Goal: Task Accomplishment & Management: Use online tool/utility

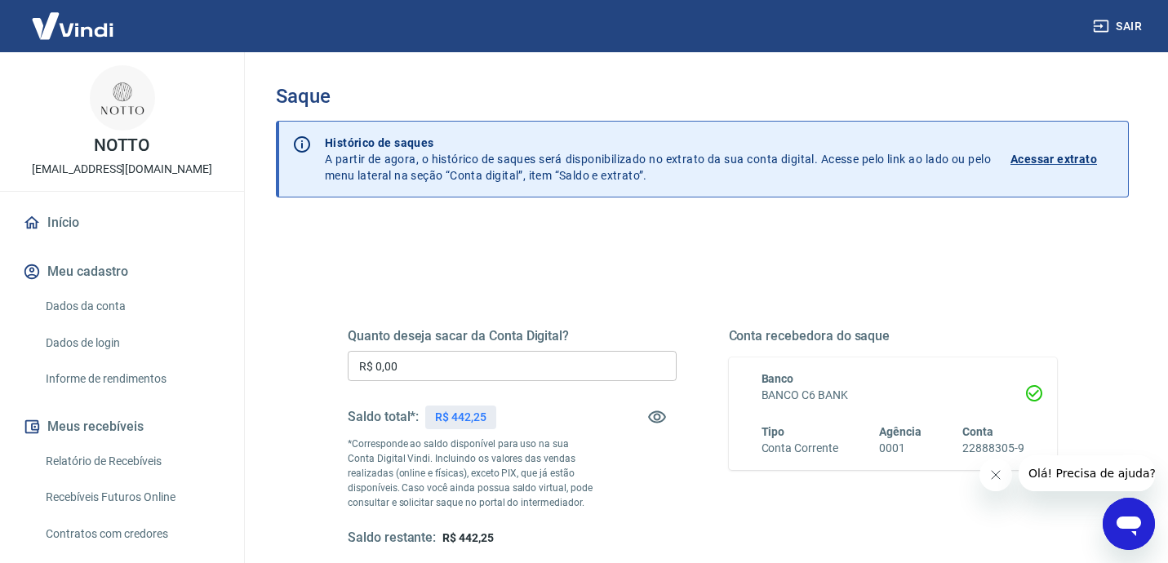
click at [455, 369] on input "R$ 0,00" at bounding box center [512, 366] width 329 height 30
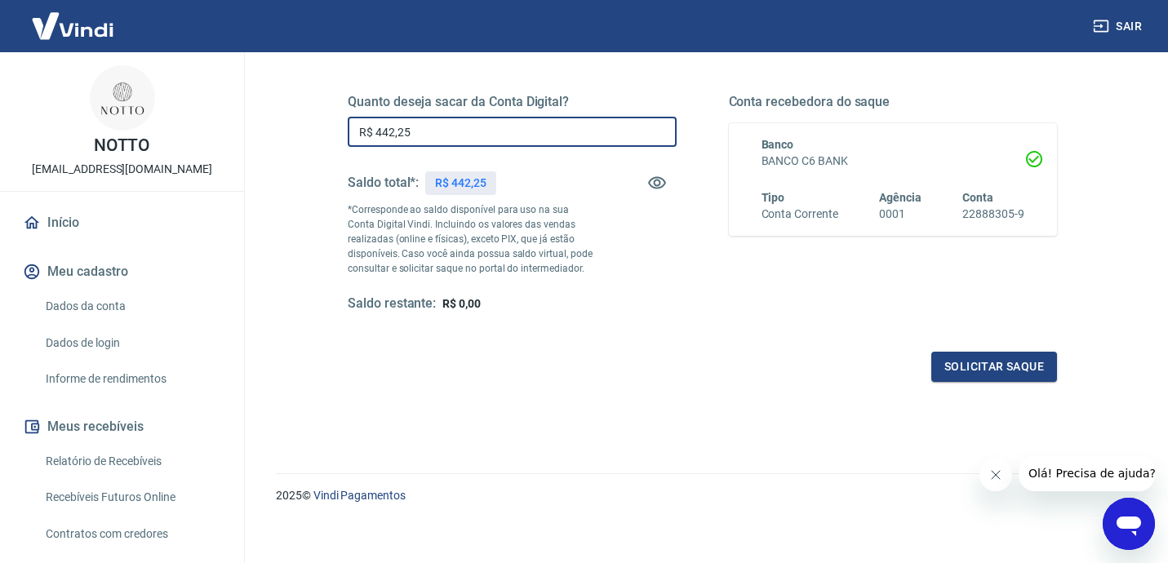
scroll to position [243, 0]
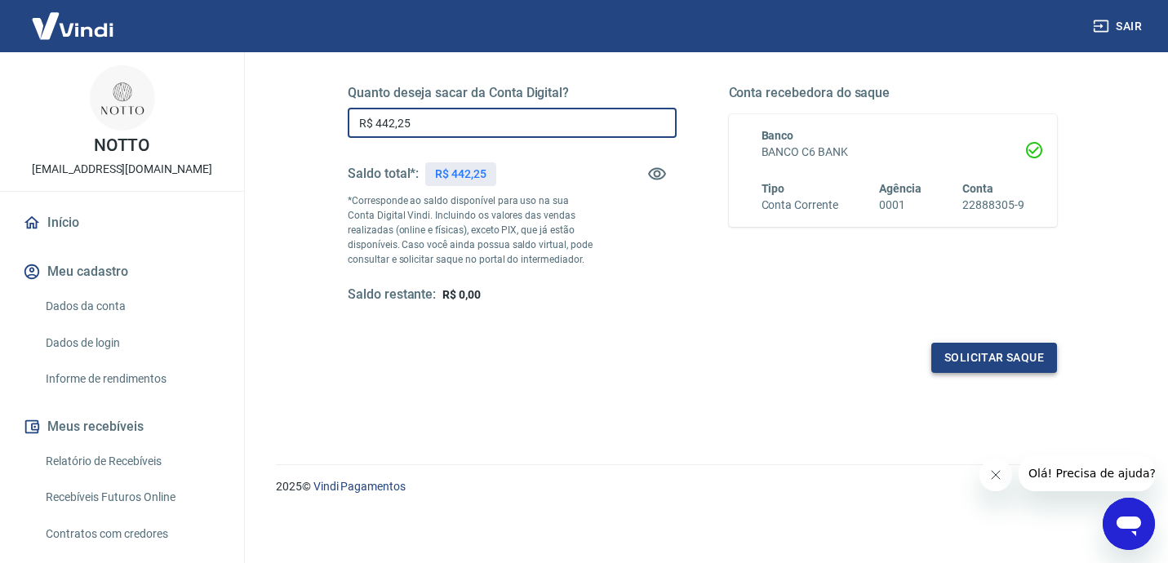
type input "R$ 442,25"
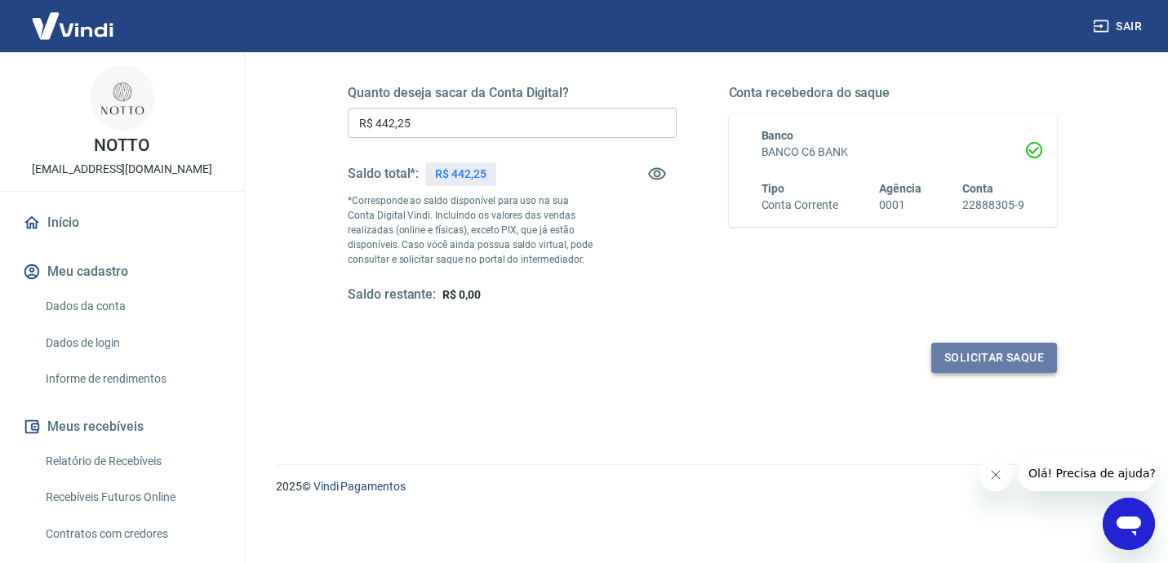
click at [988, 362] on button "Solicitar saque" at bounding box center [994, 358] width 126 height 30
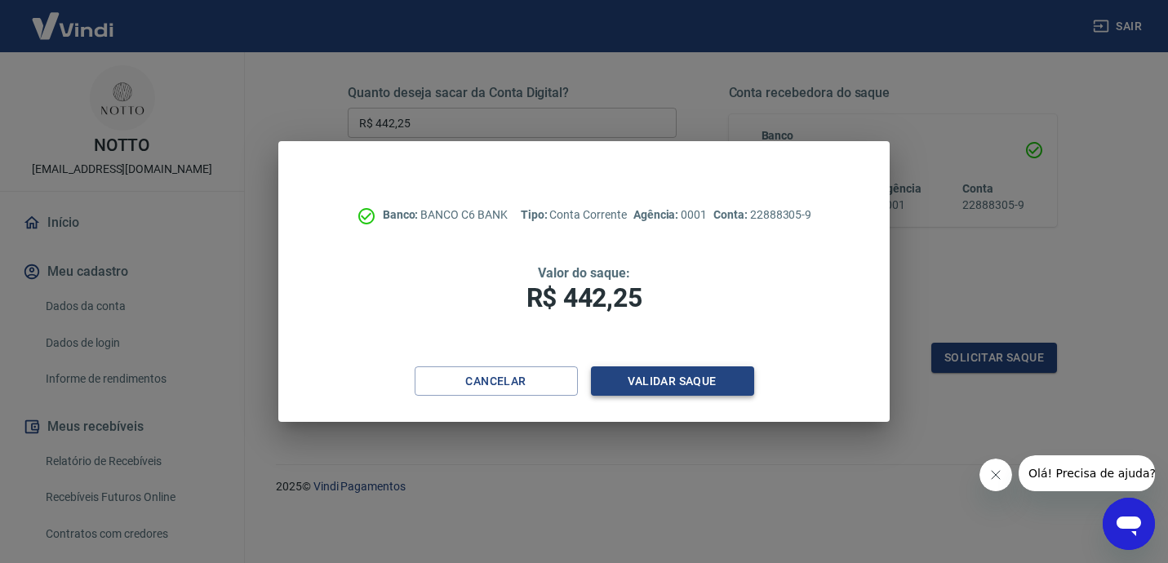
click at [729, 371] on button "Validar saque" at bounding box center [672, 381] width 163 height 30
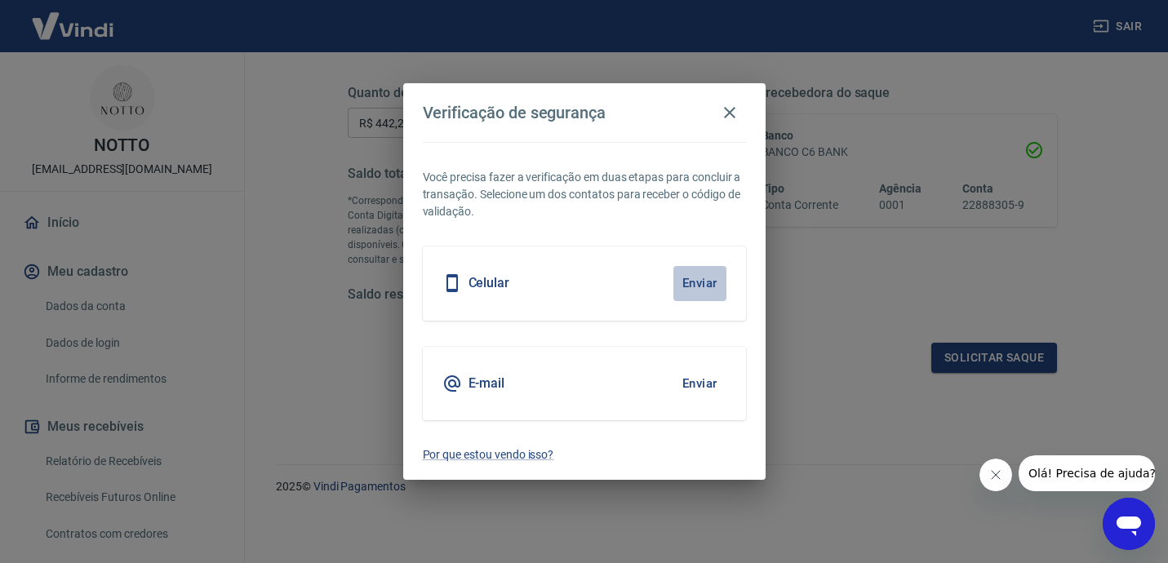
click at [702, 284] on button "Enviar" at bounding box center [699, 283] width 53 height 34
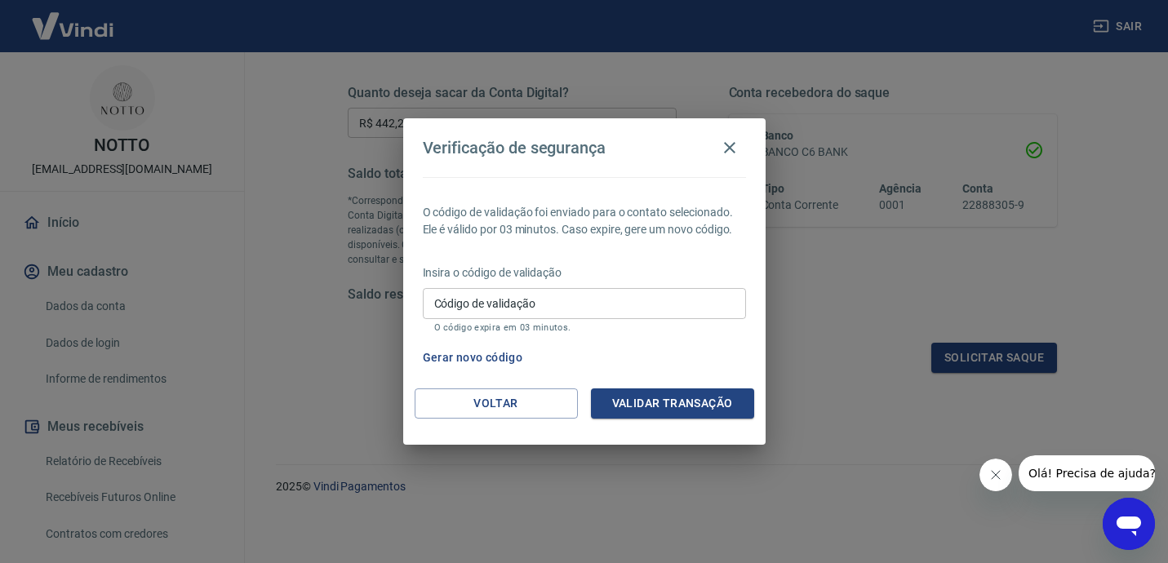
click at [513, 294] on div "Código de validação Código de validação O código expira em 03 minutos." at bounding box center [584, 310] width 323 height 44
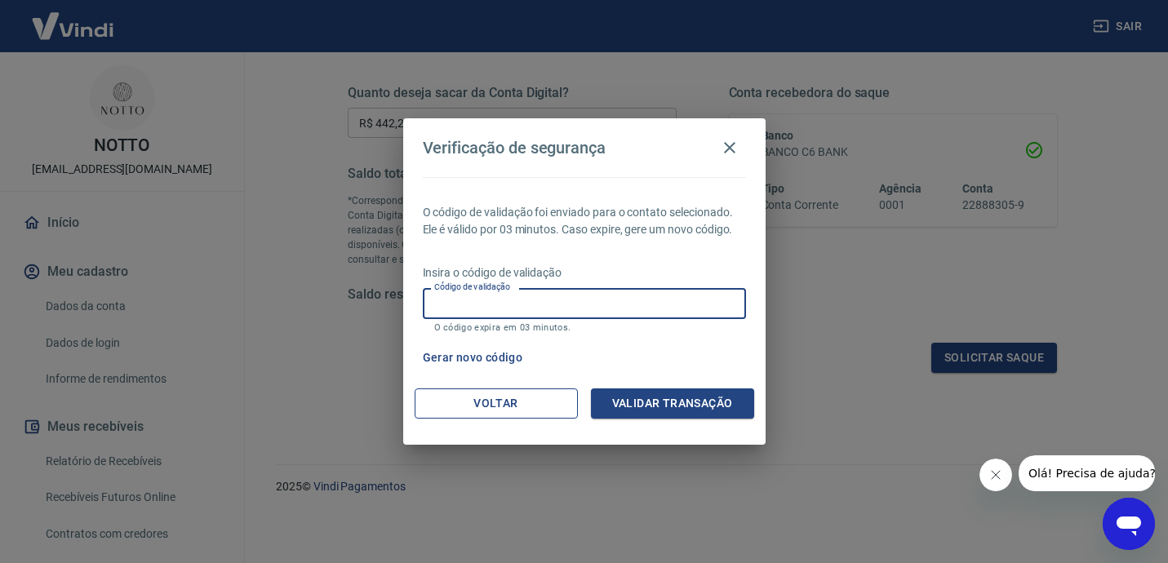
click at [505, 405] on button "Voltar" at bounding box center [496, 403] width 163 height 30
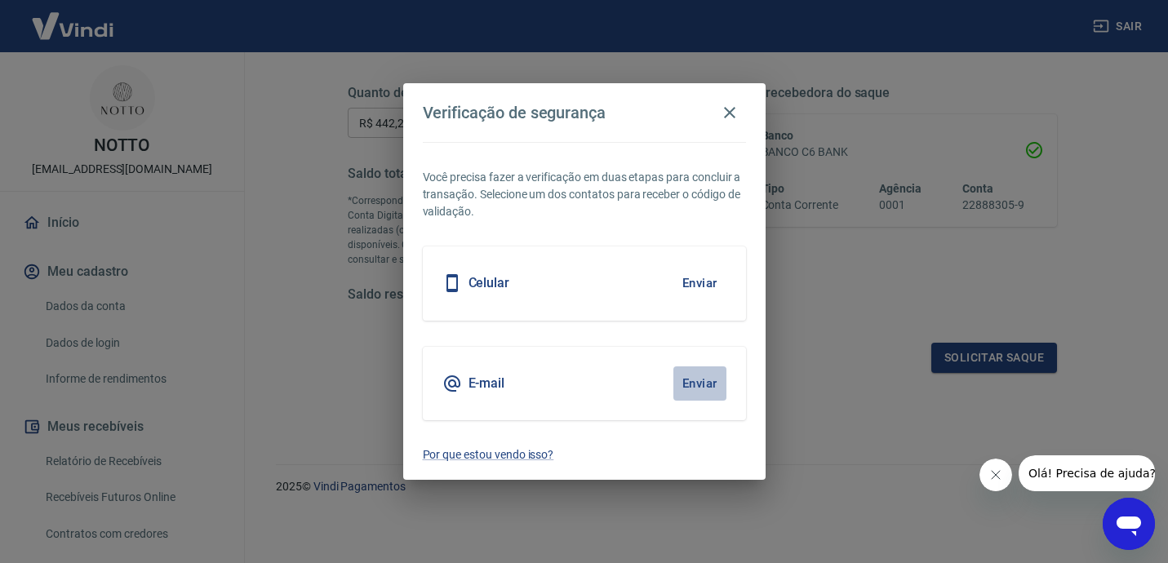
click at [713, 388] on button "Enviar" at bounding box center [699, 383] width 53 height 34
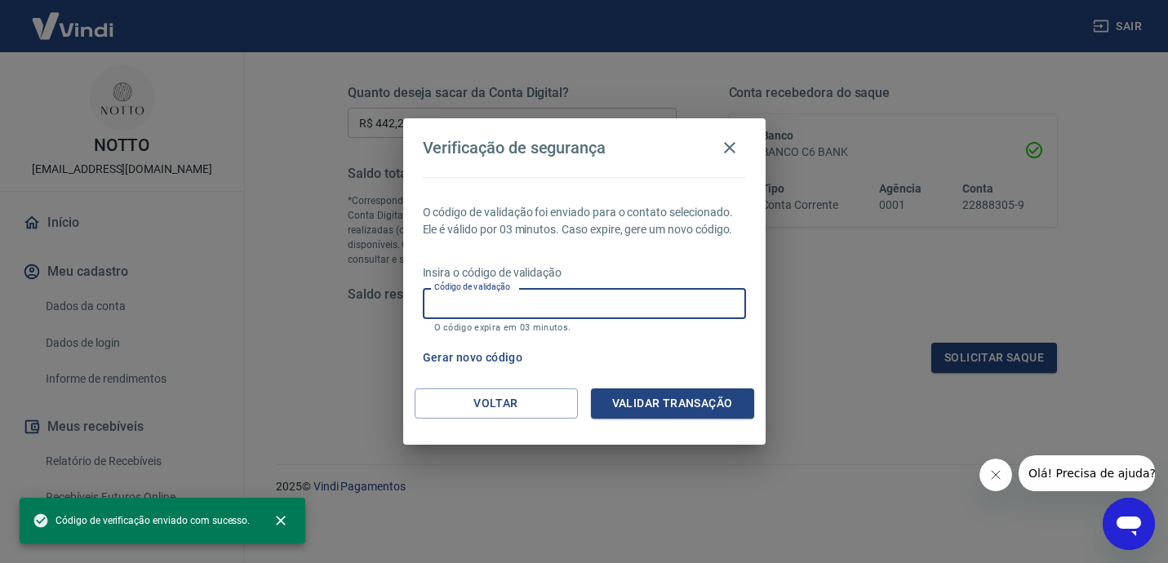
click at [563, 304] on input "Código de validação" at bounding box center [584, 303] width 323 height 30
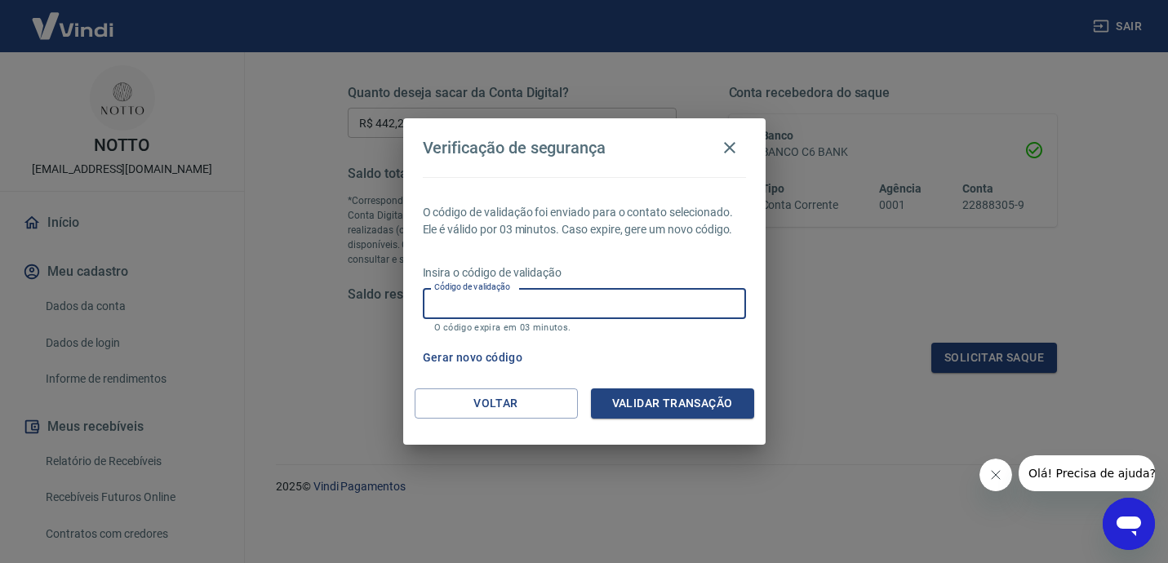
click at [508, 308] on input "Código de validação" at bounding box center [584, 303] width 323 height 30
type input "566913"
click at [721, 405] on button "Validar transação" at bounding box center [672, 403] width 163 height 30
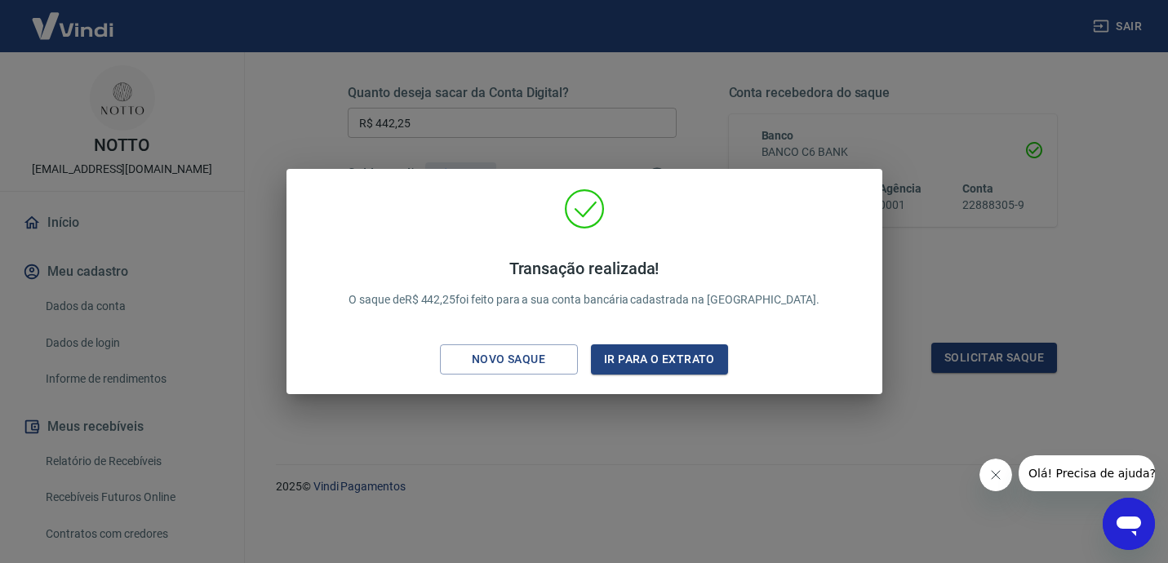
click at [703, 121] on div "Transação realizada! O saque de R$ 442,25 foi feito para a sua conta bancária c…" at bounding box center [584, 281] width 1168 height 563
